Goal: Task Accomplishment & Management: Manage account settings

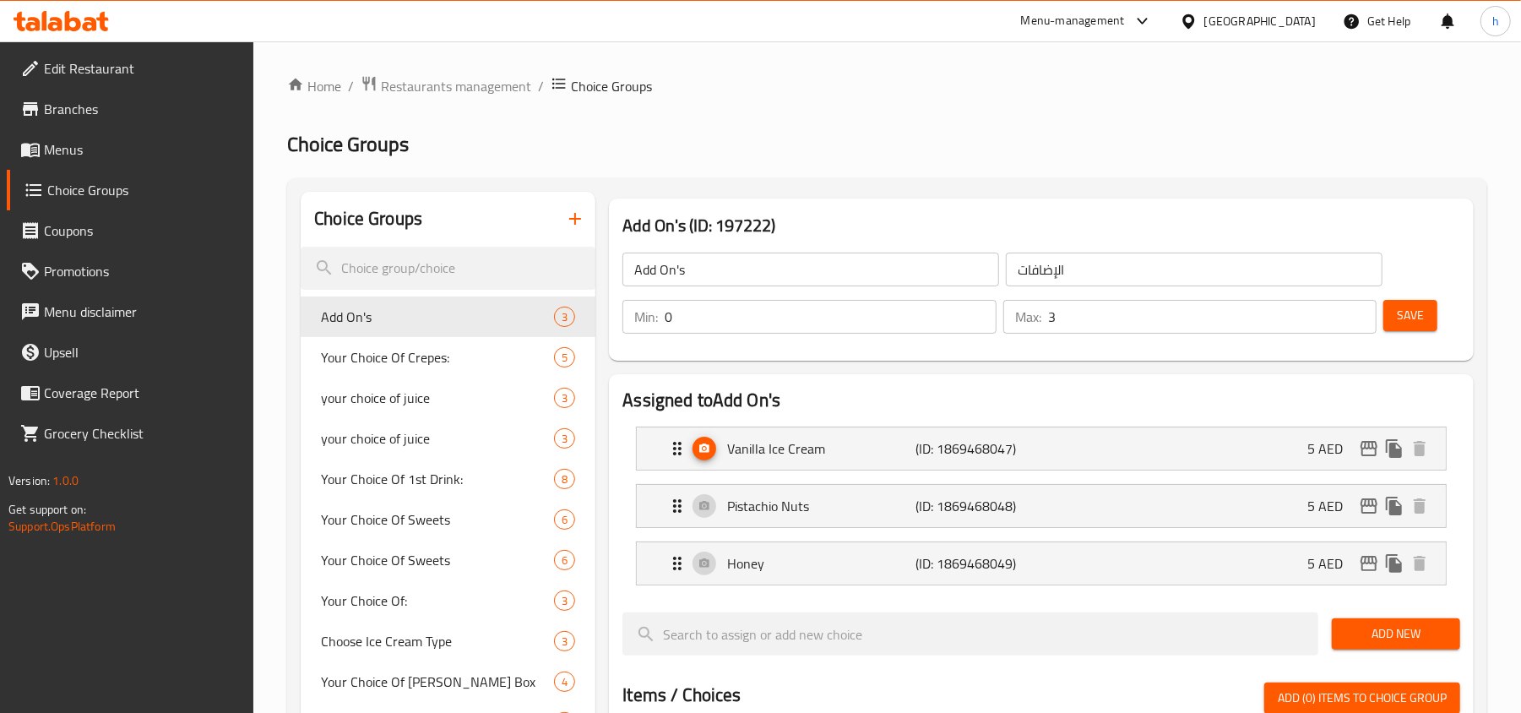
click at [1065, 15] on div "Menu-management" at bounding box center [1073, 21] width 104 height 20
click at [969, 189] on div "Restaurant-Management" at bounding box center [983, 186] width 133 height 19
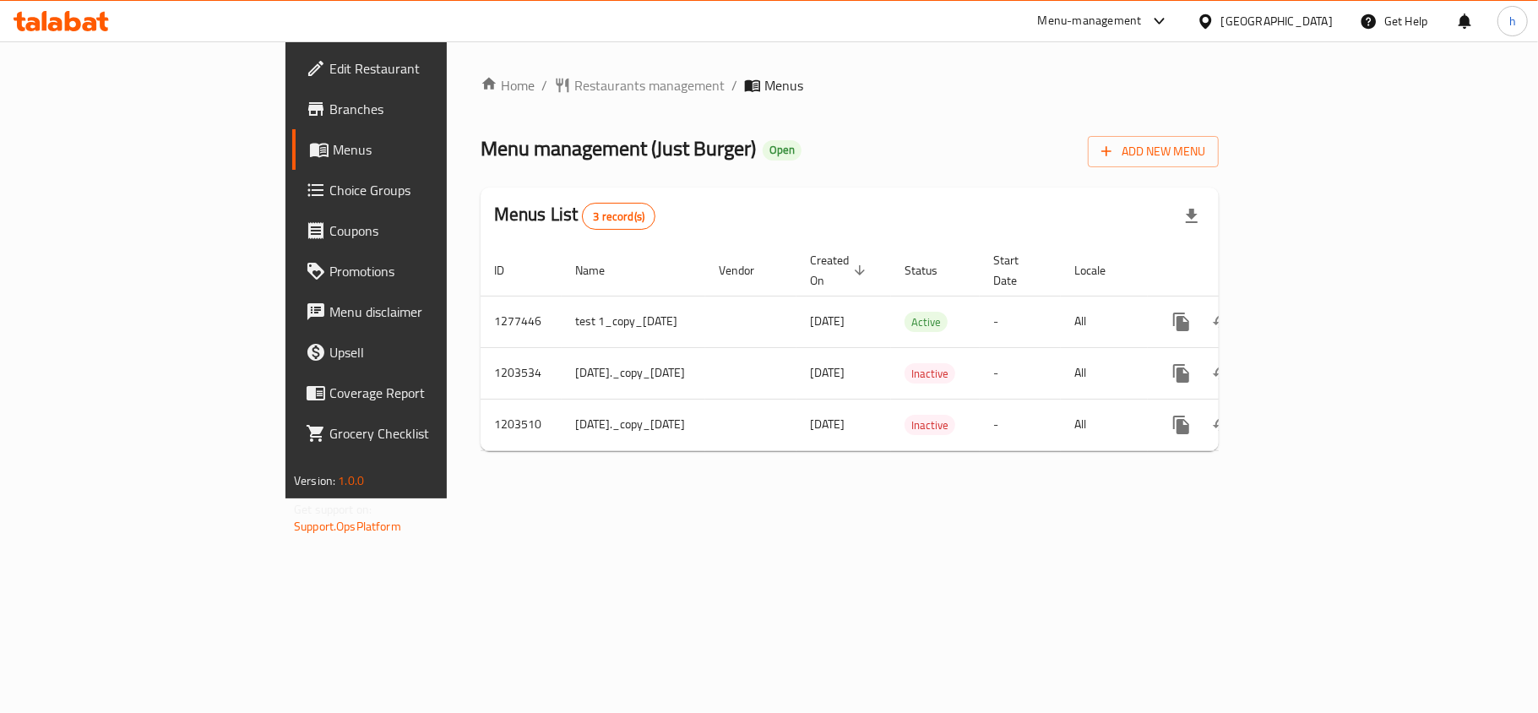
click at [329, 184] on span "Choice Groups" at bounding box center [428, 190] width 199 height 20
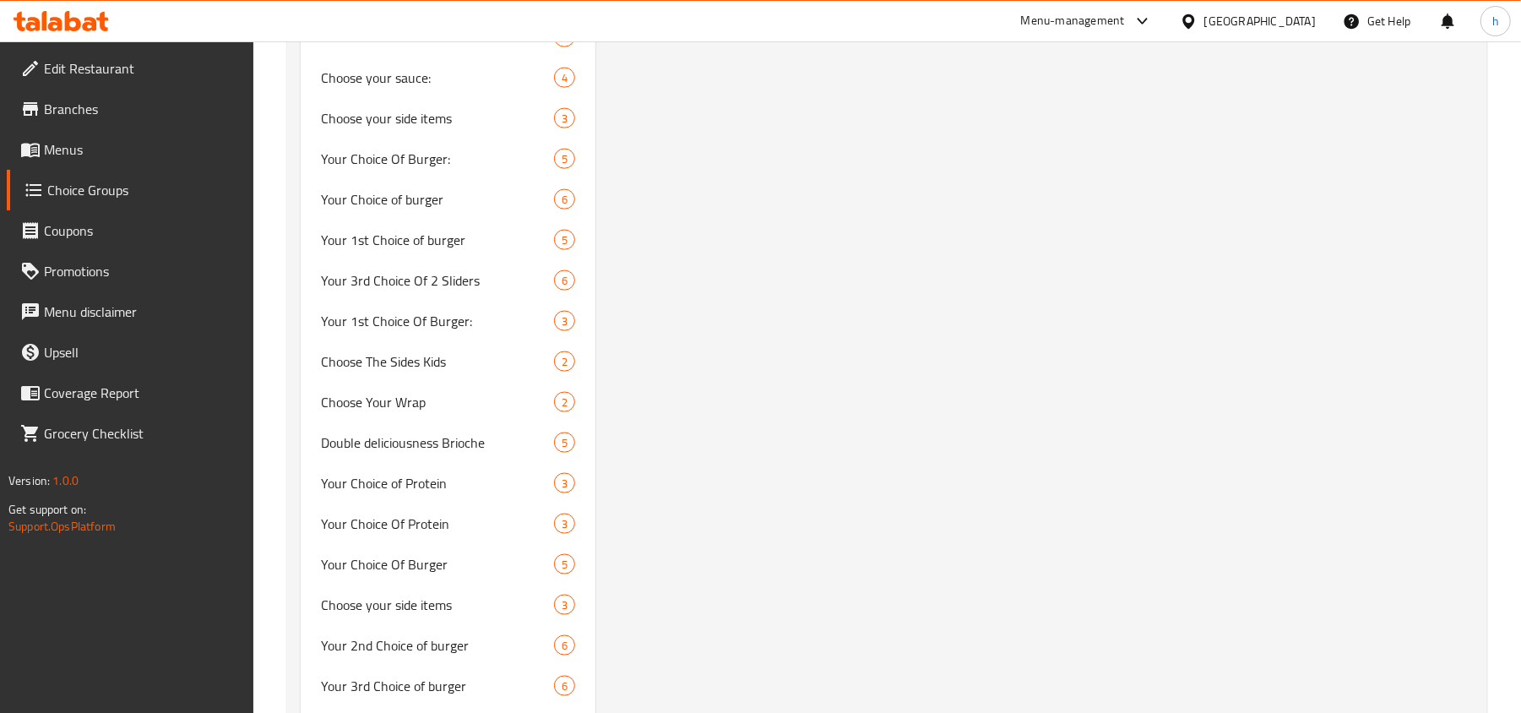
scroll to position [1689, 0]
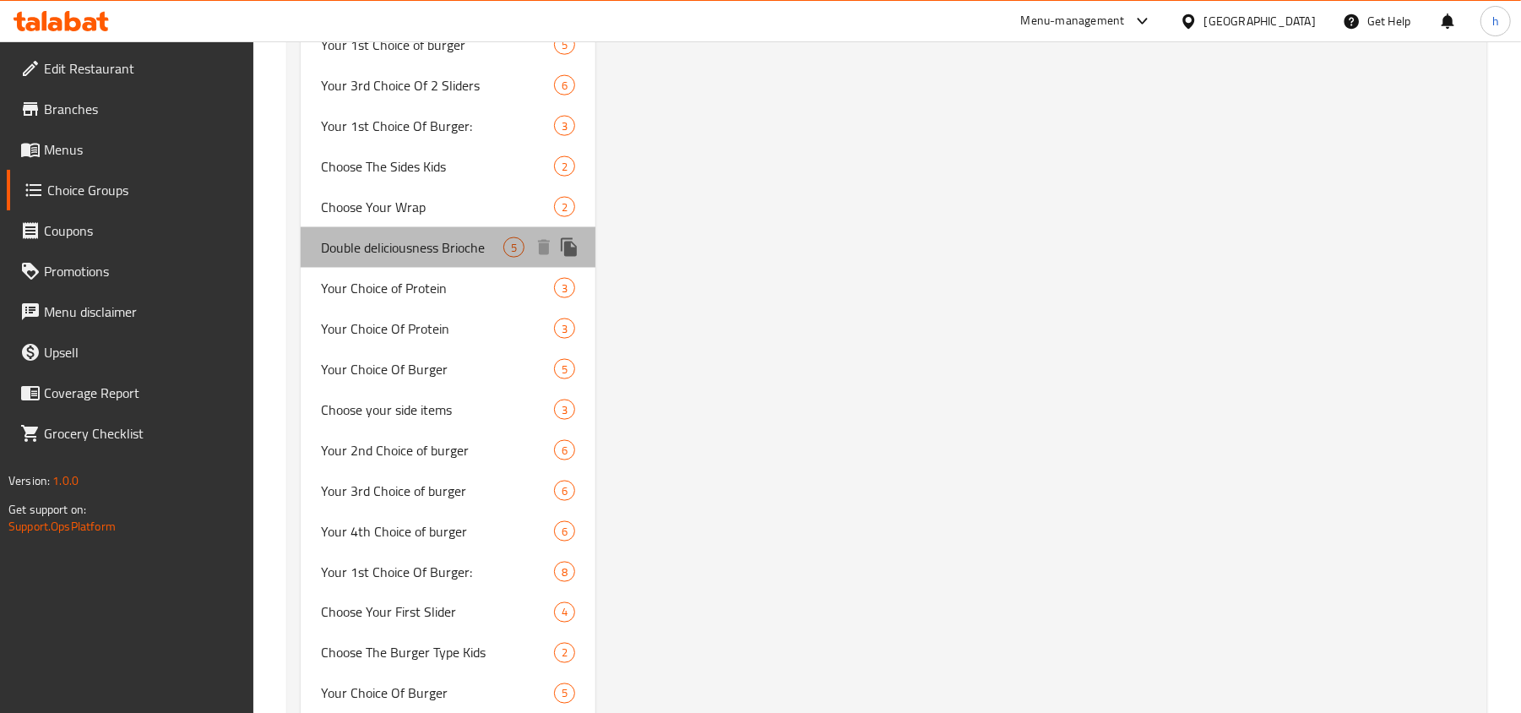
click at [400, 247] on span "Double deliciousness Brioche" at bounding box center [412, 247] width 182 height 20
type input "Double deliciousness Brioche"
type input "لذة دبل بريوش"
type input "0"
click at [400, 247] on span "Double deliciousness Brioche" at bounding box center [412, 247] width 182 height 20
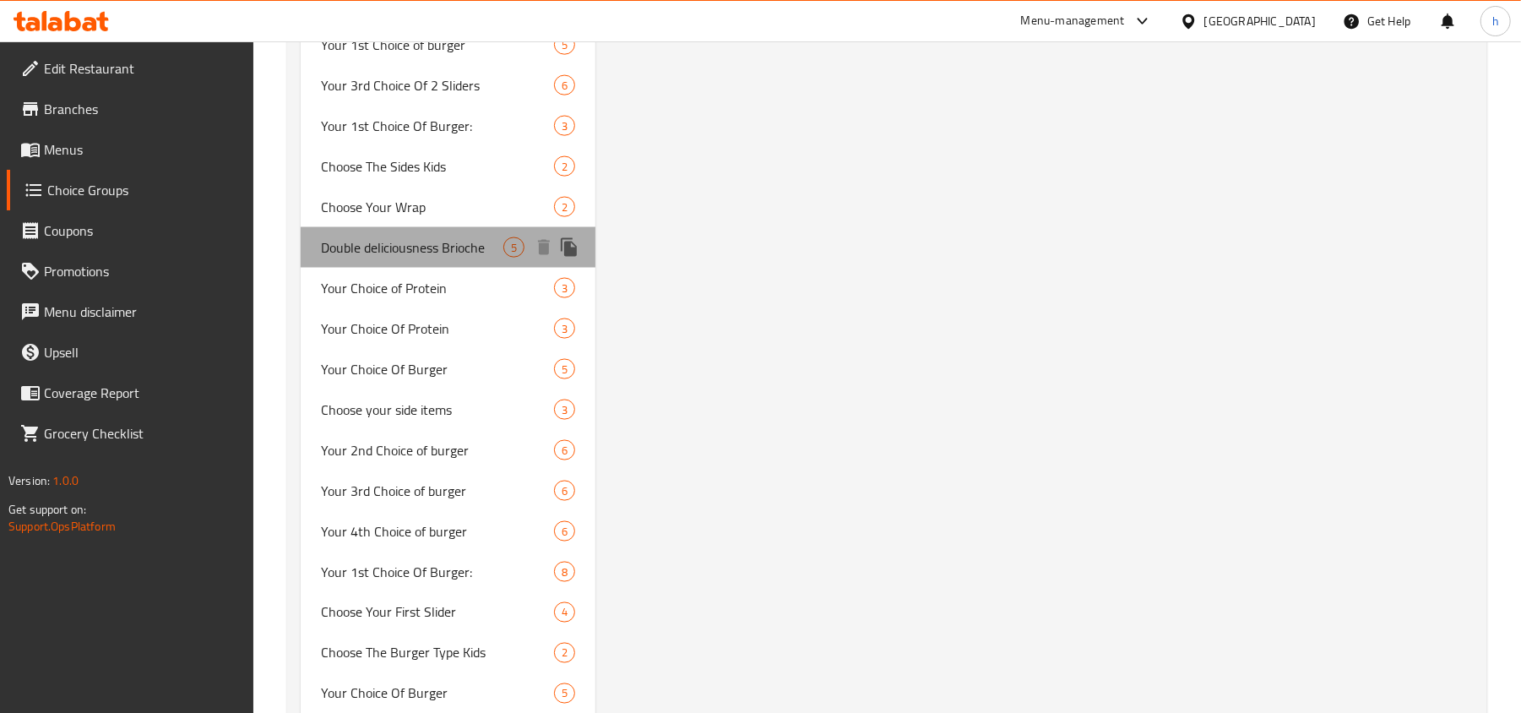
click at [400, 247] on span "Double deliciousness Brioche" at bounding box center [412, 247] width 182 height 20
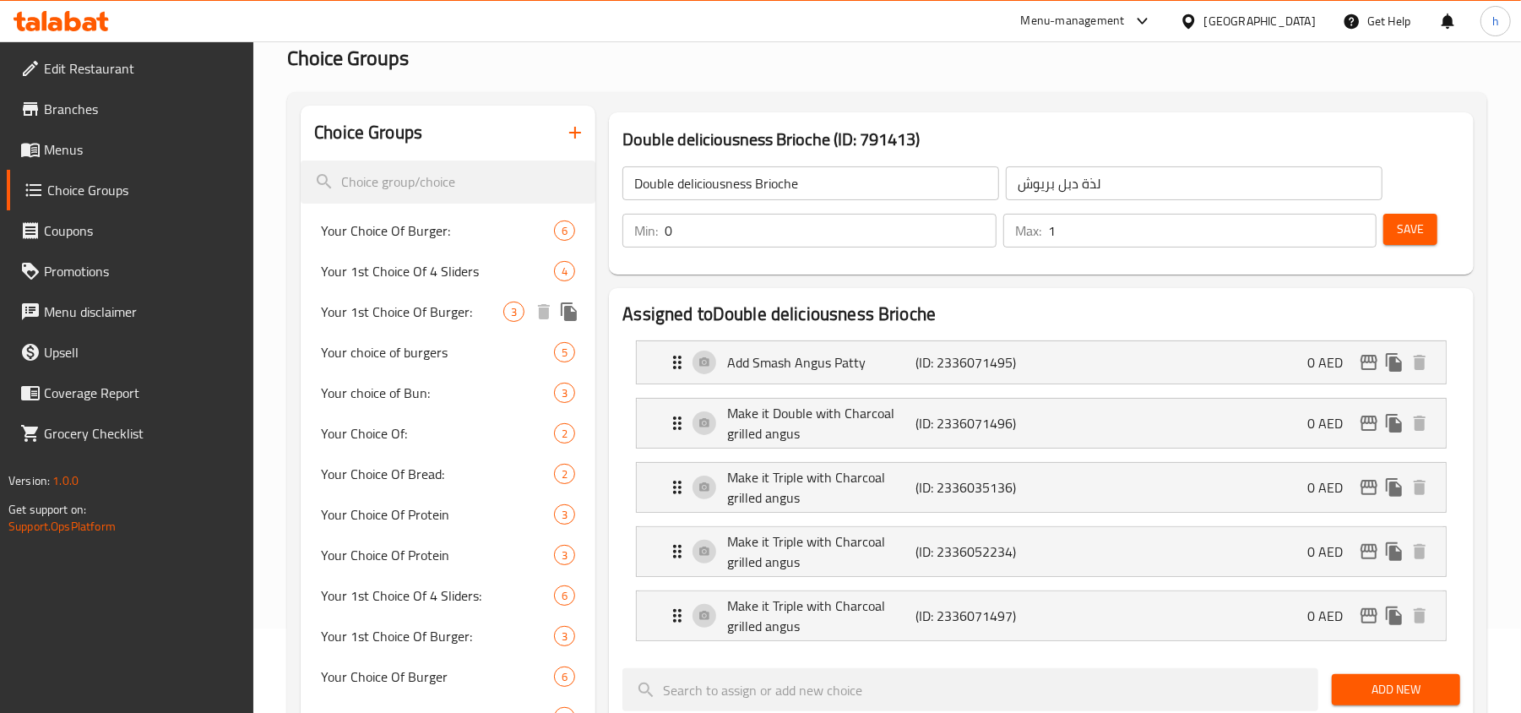
scroll to position [0, 0]
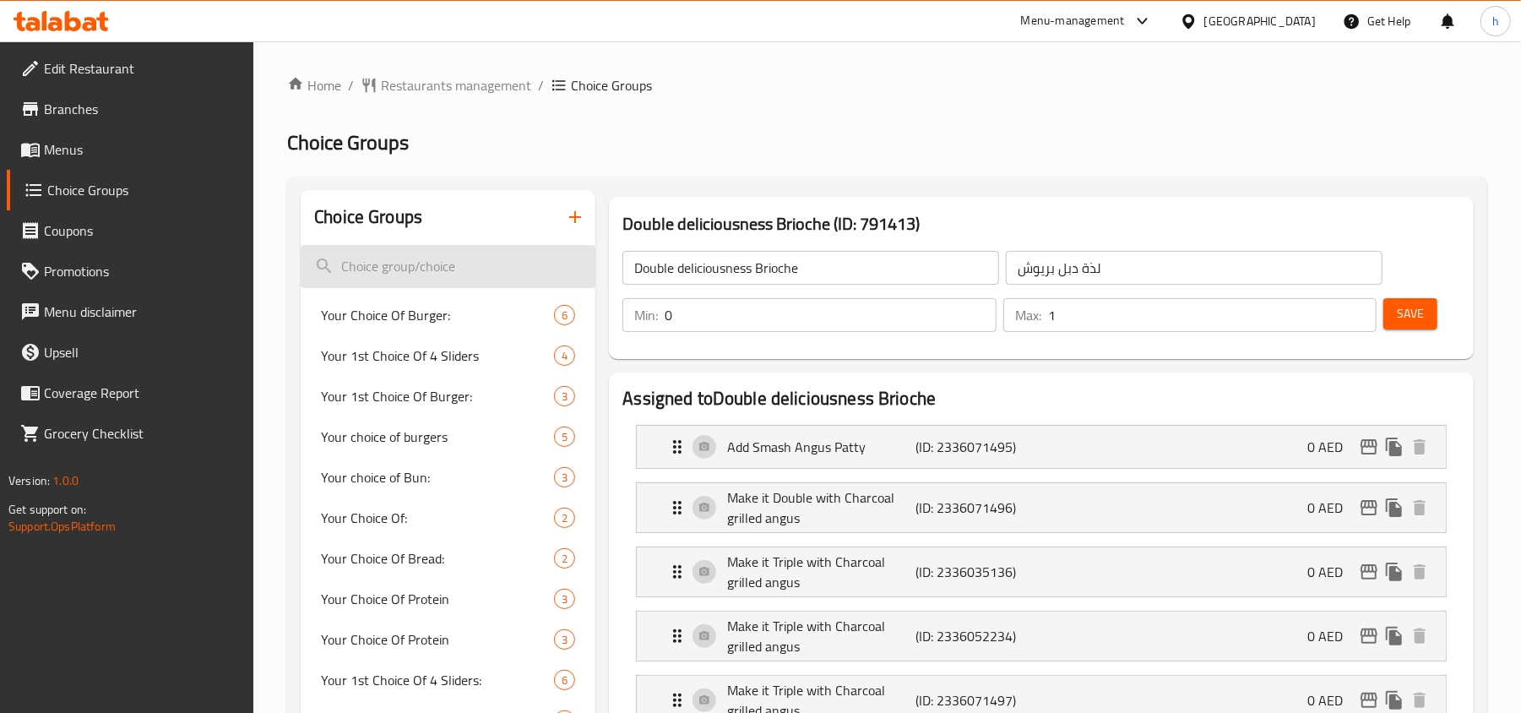
click at [478, 267] on input "search" at bounding box center [448, 266] width 295 height 43
paste input "deliciousness"
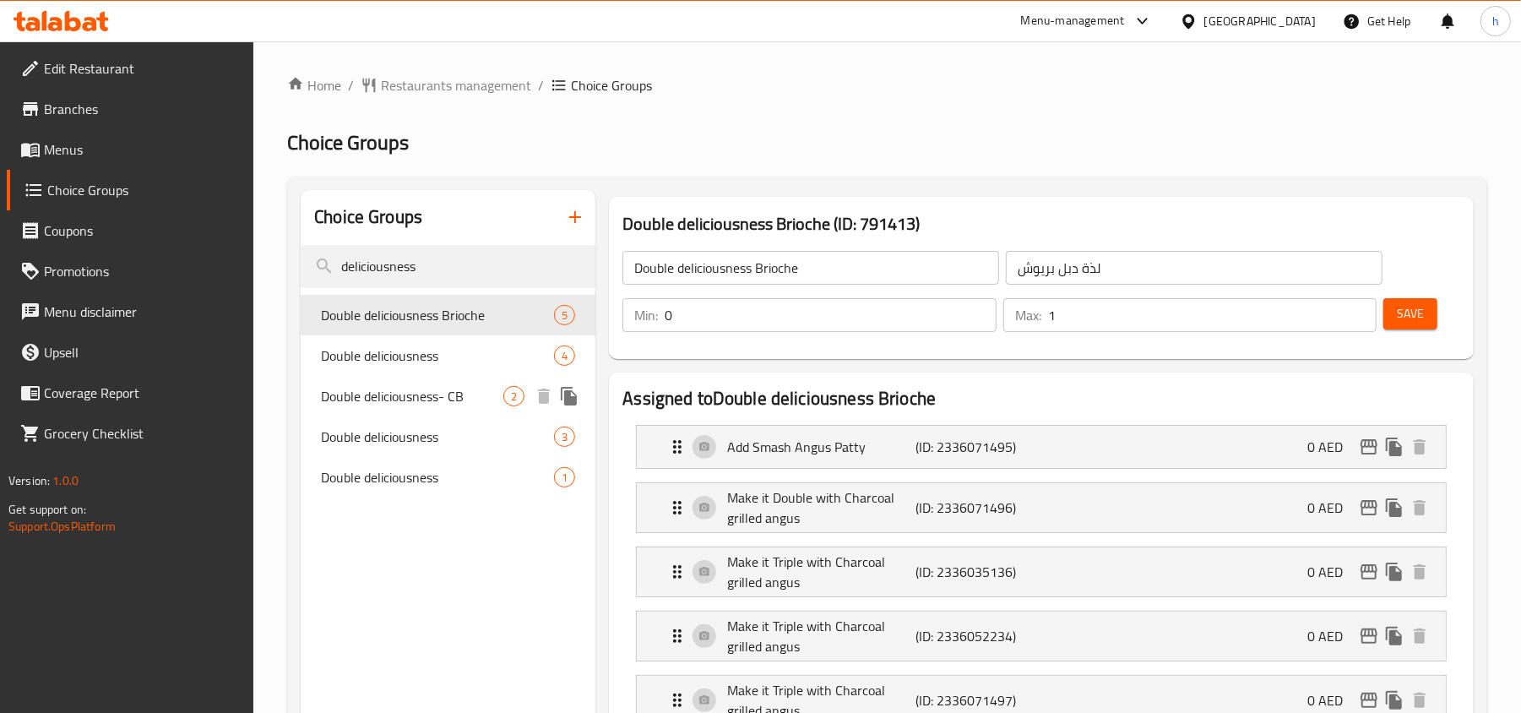
type input "deliciousness"
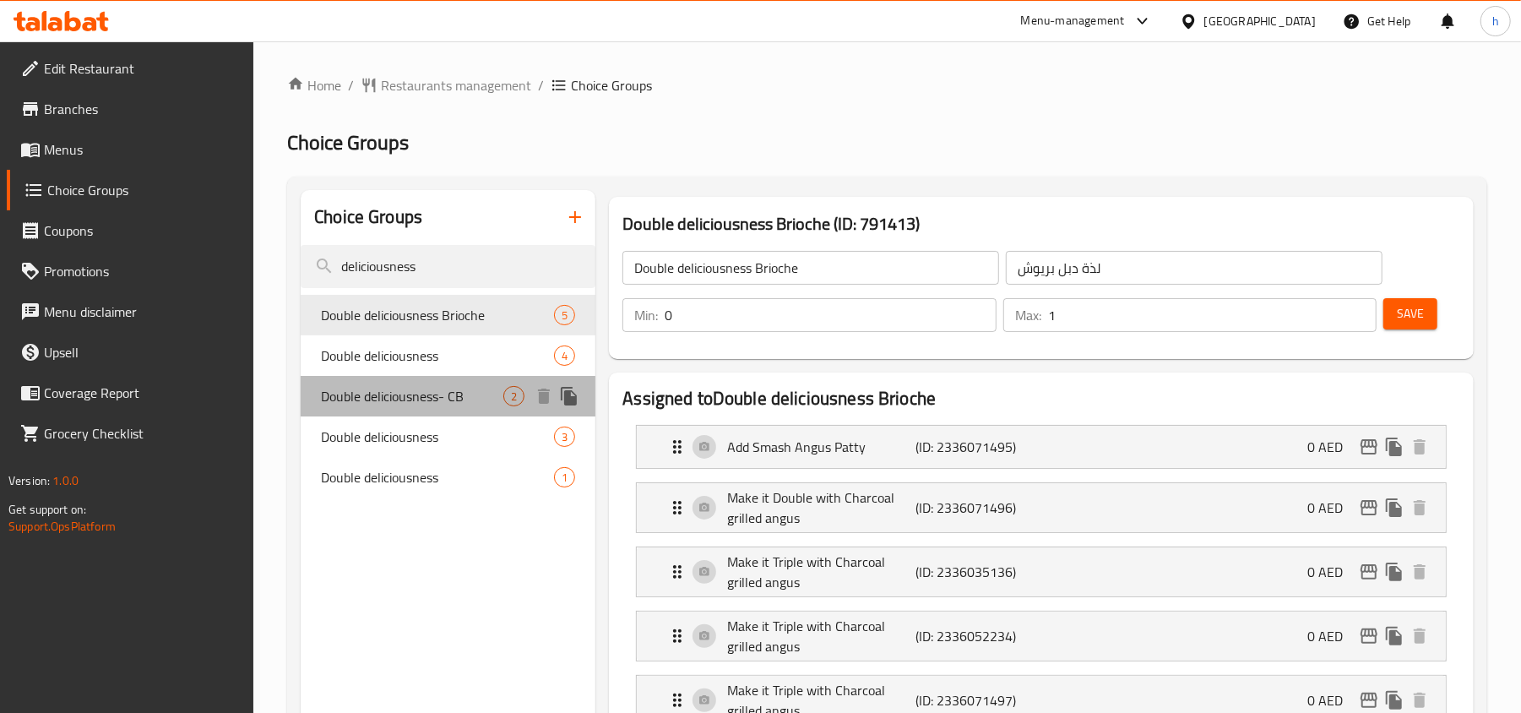
click at [478, 399] on span "Double deliciousness- CB" at bounding box center [412, 396] width 182 height 20
type input "Double deliciousness- CB"
type input "لذة دبل-بي سي"
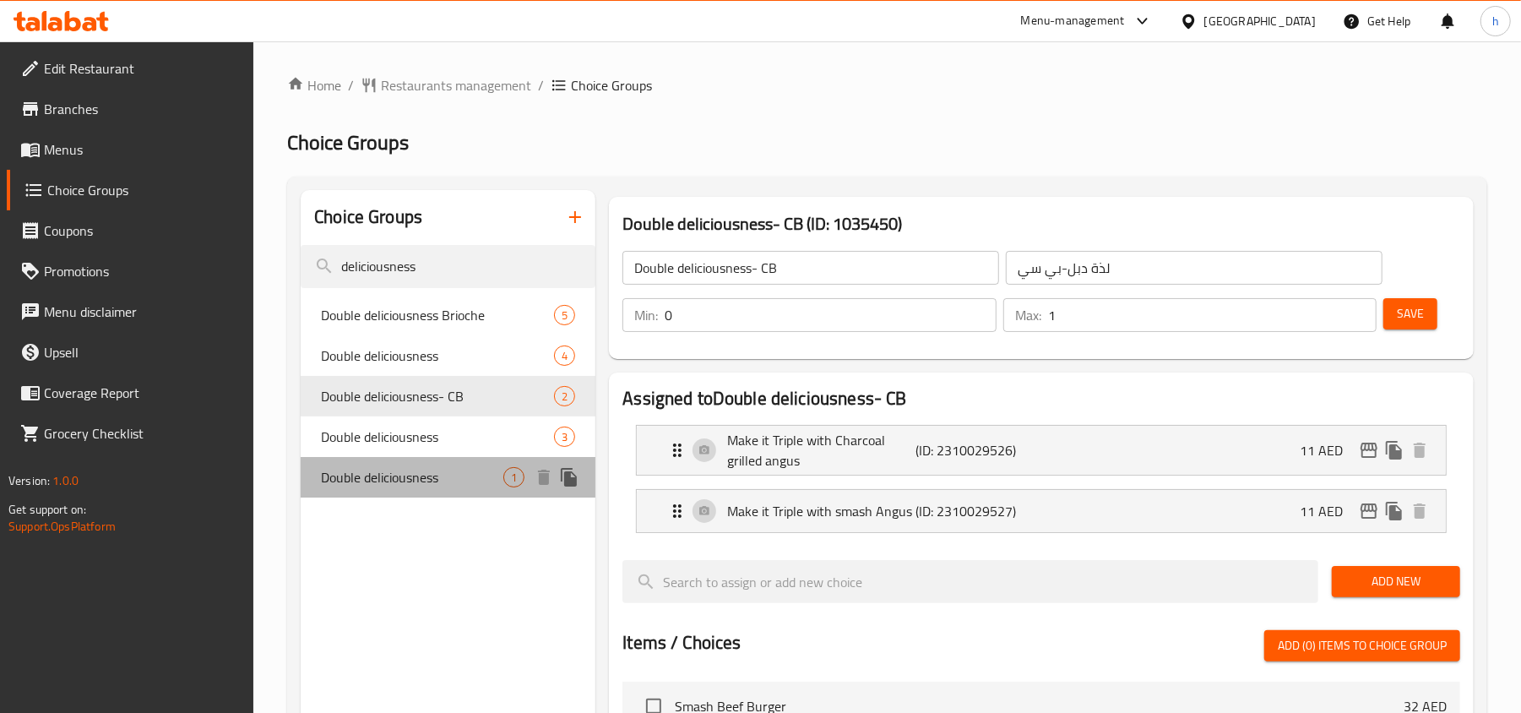
click at [410, 471] on span "Double deliciousness" at bounding box center [412, 477] width 182 height 20
type input "Double deliciousness"
type input "لذة دبل"
